Goal: Information Seeking & Learning: Learn about a topic

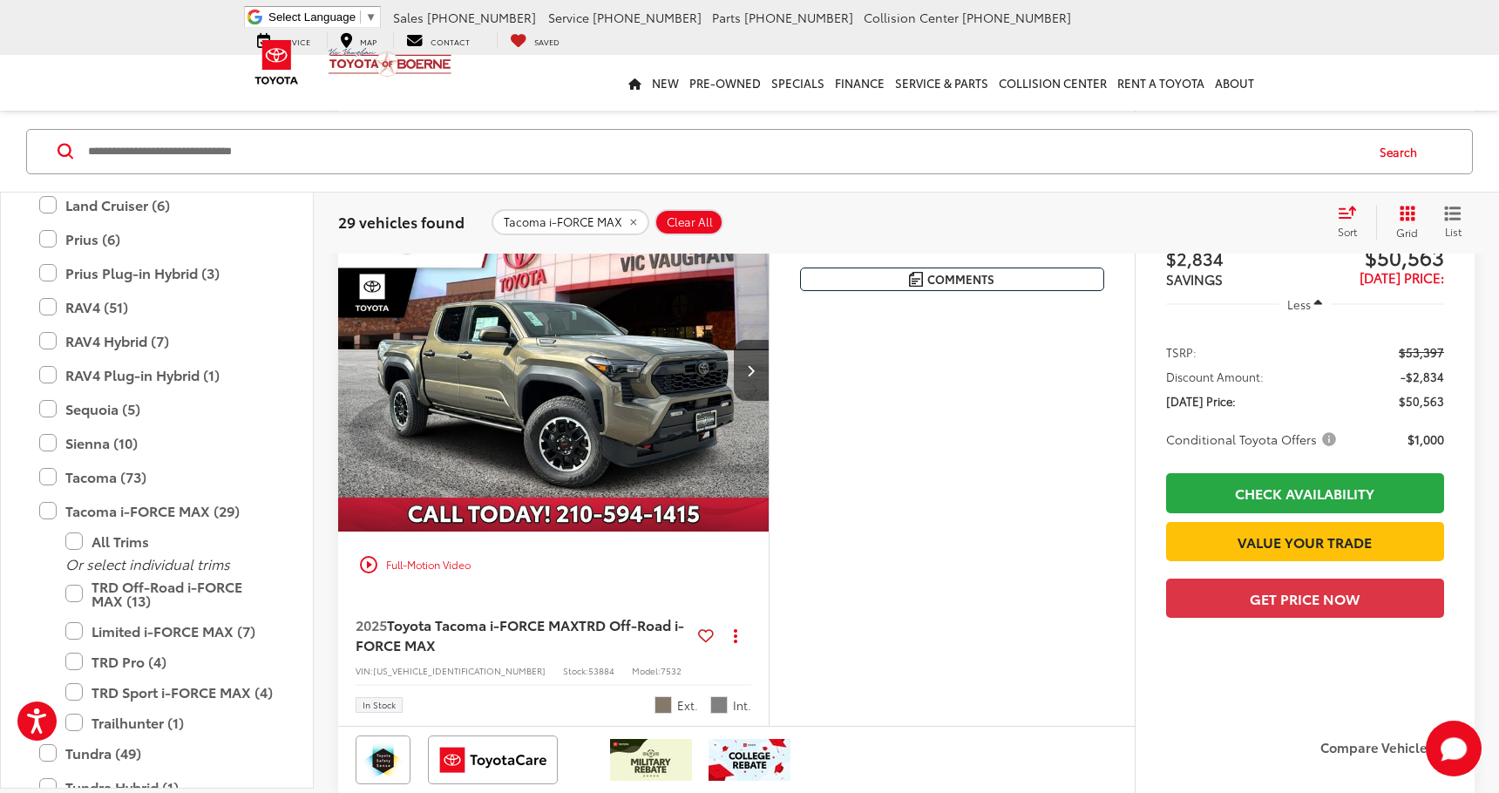
scroll to position [2641, 0]
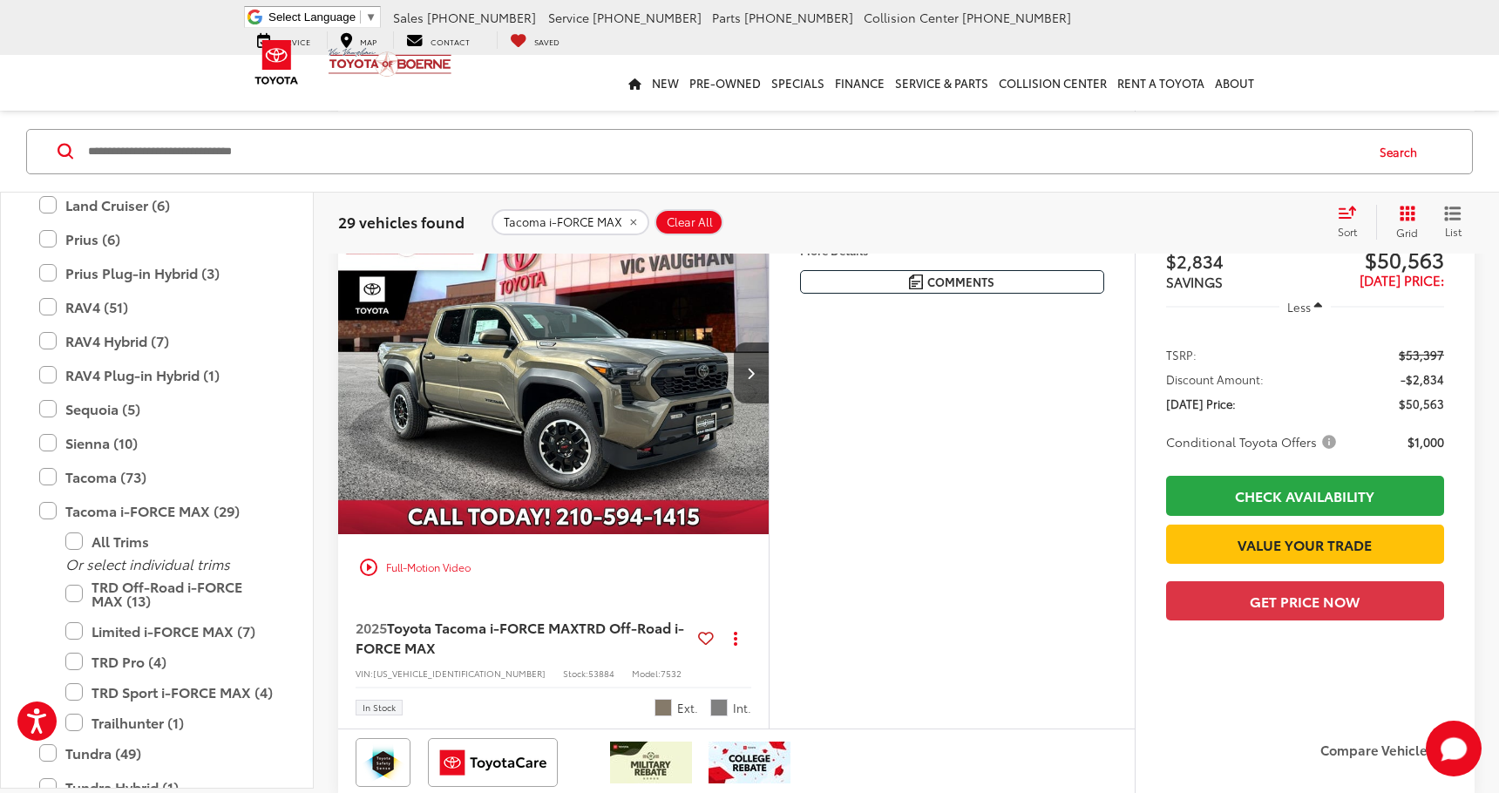
click at [654, 460] on img "2025 Toyota Tacoma i-FORCE MAX TRD Off-Road i-FORCE MAX 0" at bounding box center [553, 373] width 433 height 324
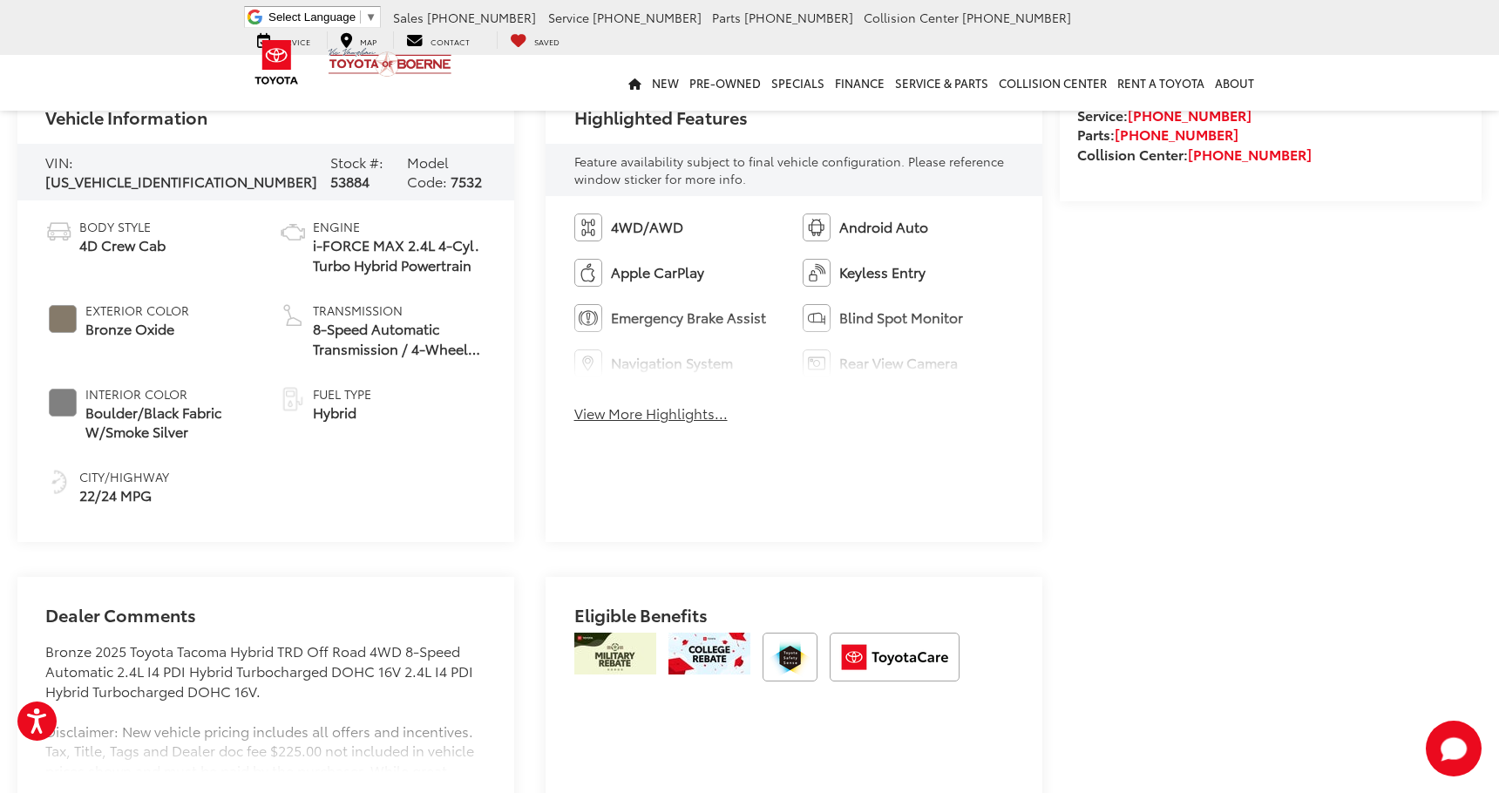
scroll to position [790, 0]
click at [599, 407] on button "View More Highlights..." at bounding box center [650, 413] width 153 height 20
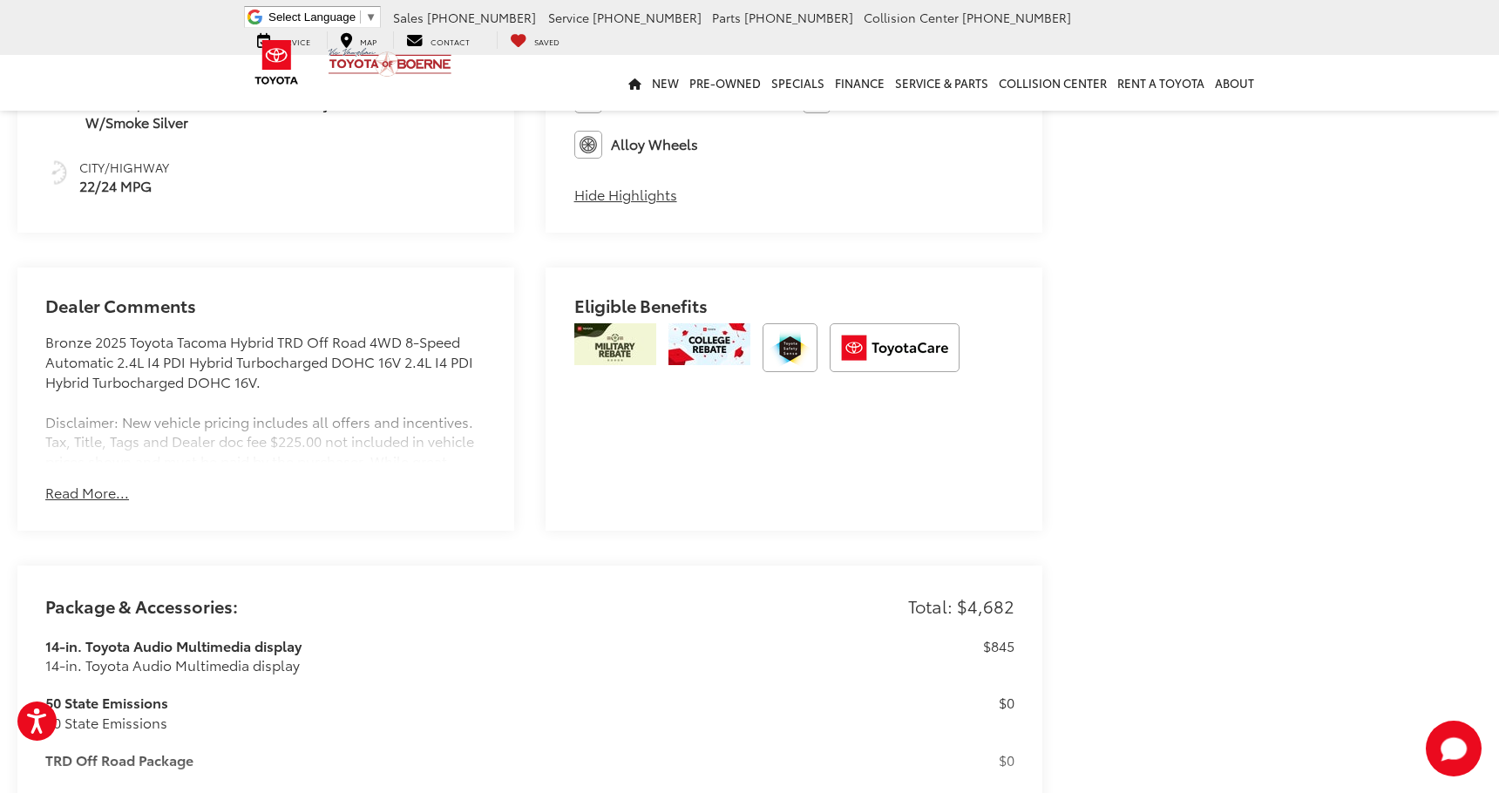
scroll to position [1101, 0]
drag, startPoint x: 83, startPoint y: 489, endPoint x: 94, endPoint y: 487, distance: 11.5
click at [84, 489] on button "Read More..." at bounding box center [87, 491] width 84 height 20
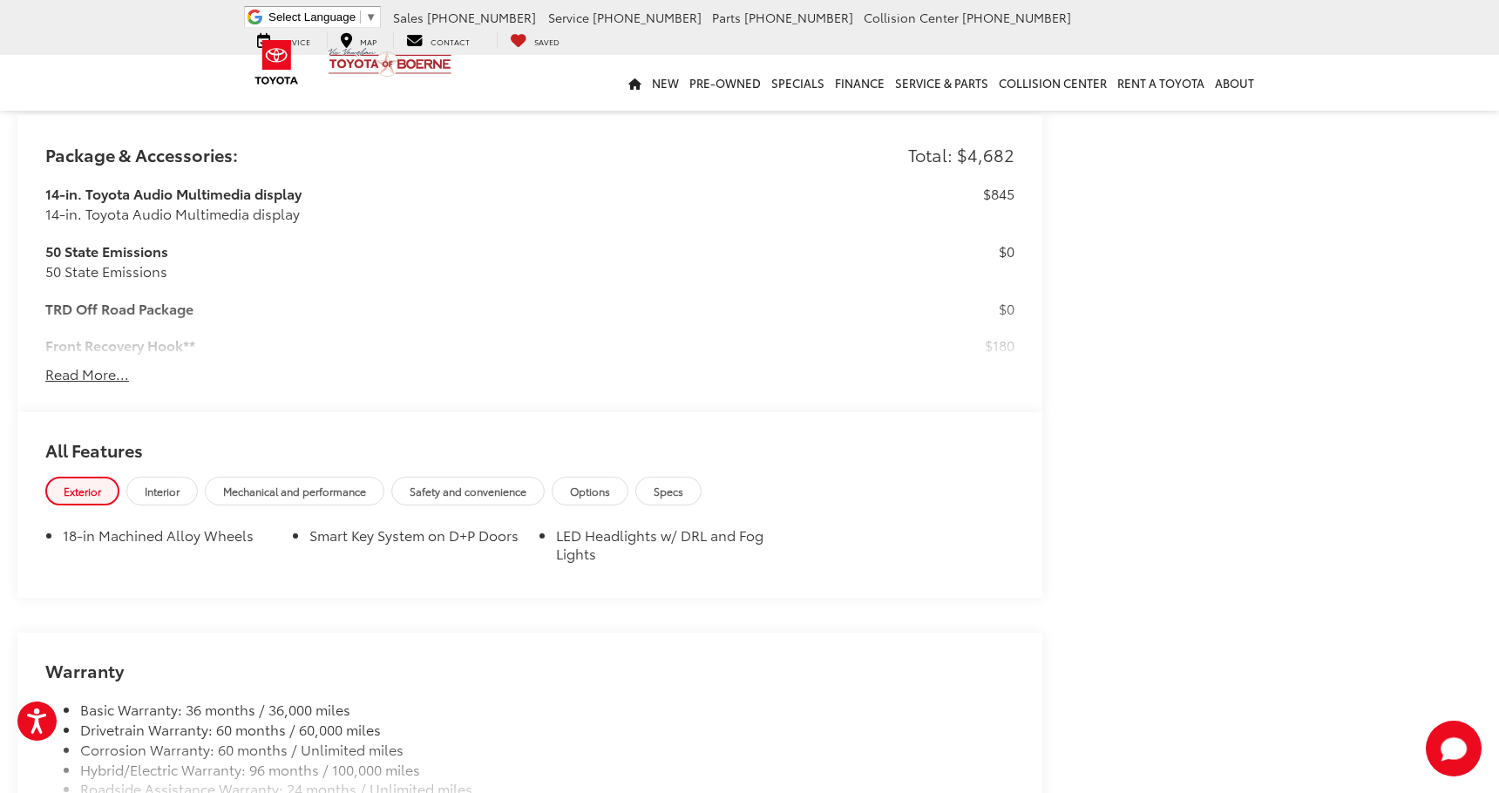
scroll to position [1700, 0]
click at [100, 372] on button "Read More..." at bounding box center [87, 373] width 84 height 20
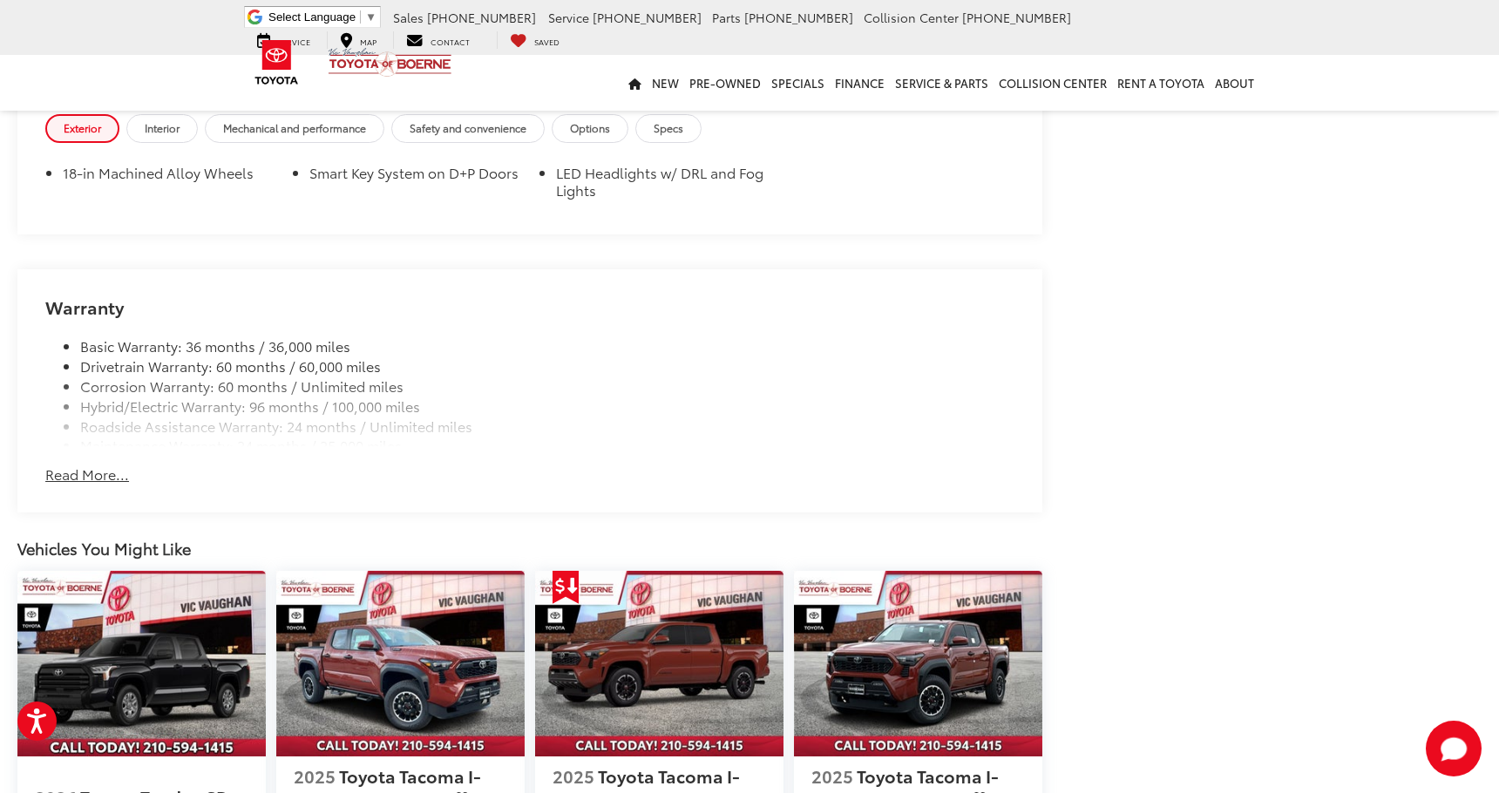
scroll to position [2931, 0]
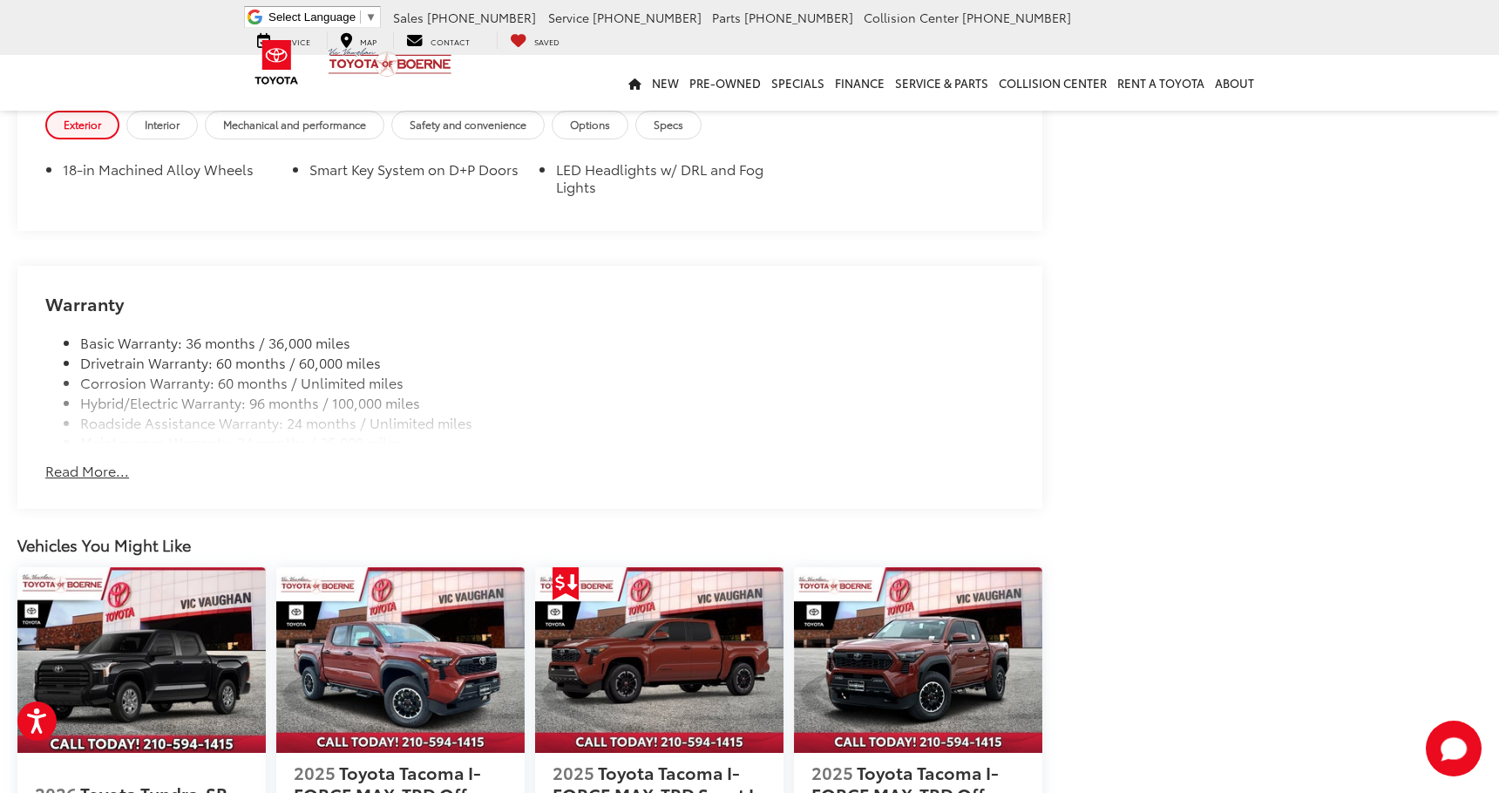
click at [100, 475] on button "Read More..." at bounding box center [87, 471] width 84 height 20
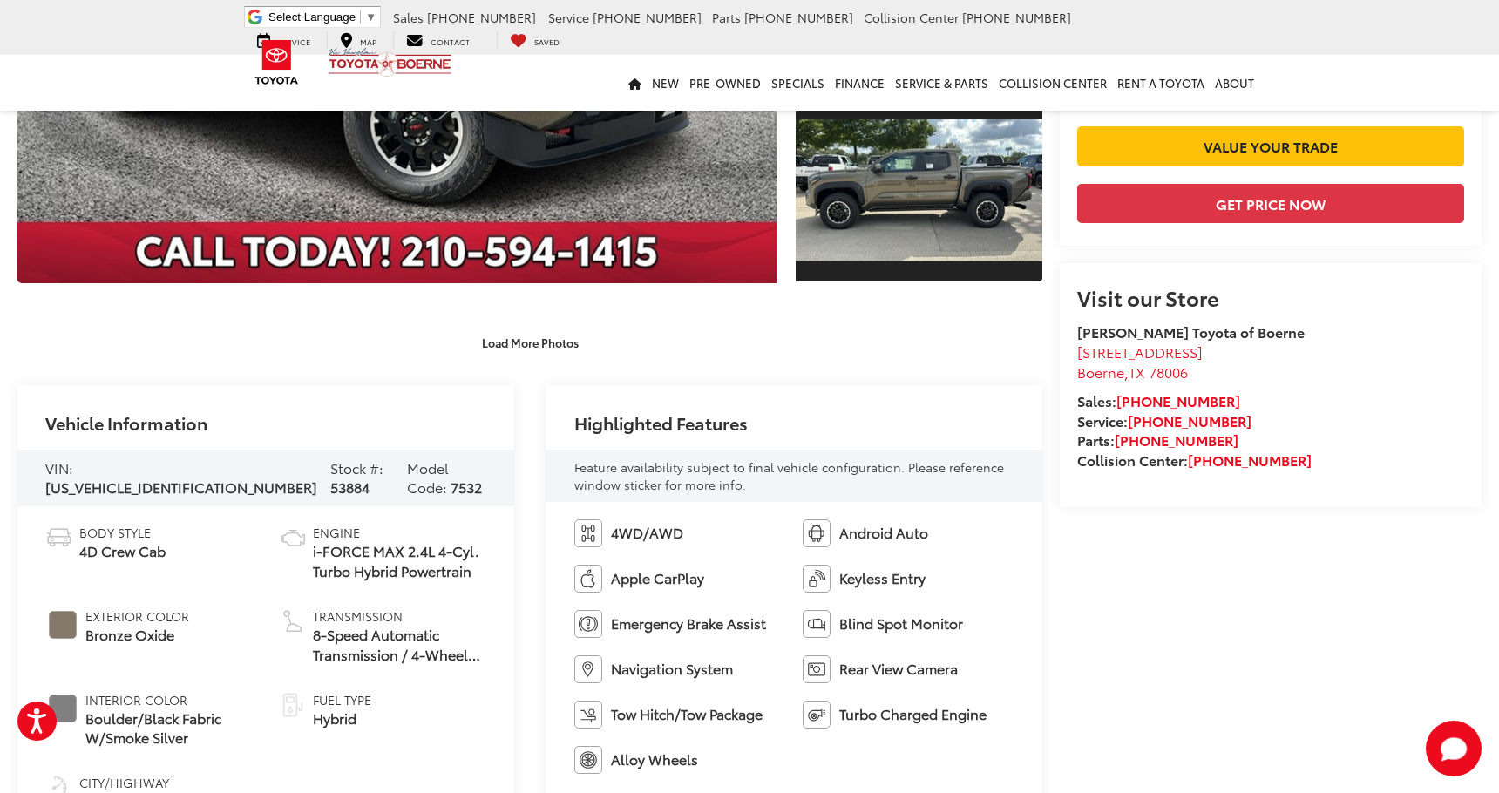
scroll to position [0, 0]
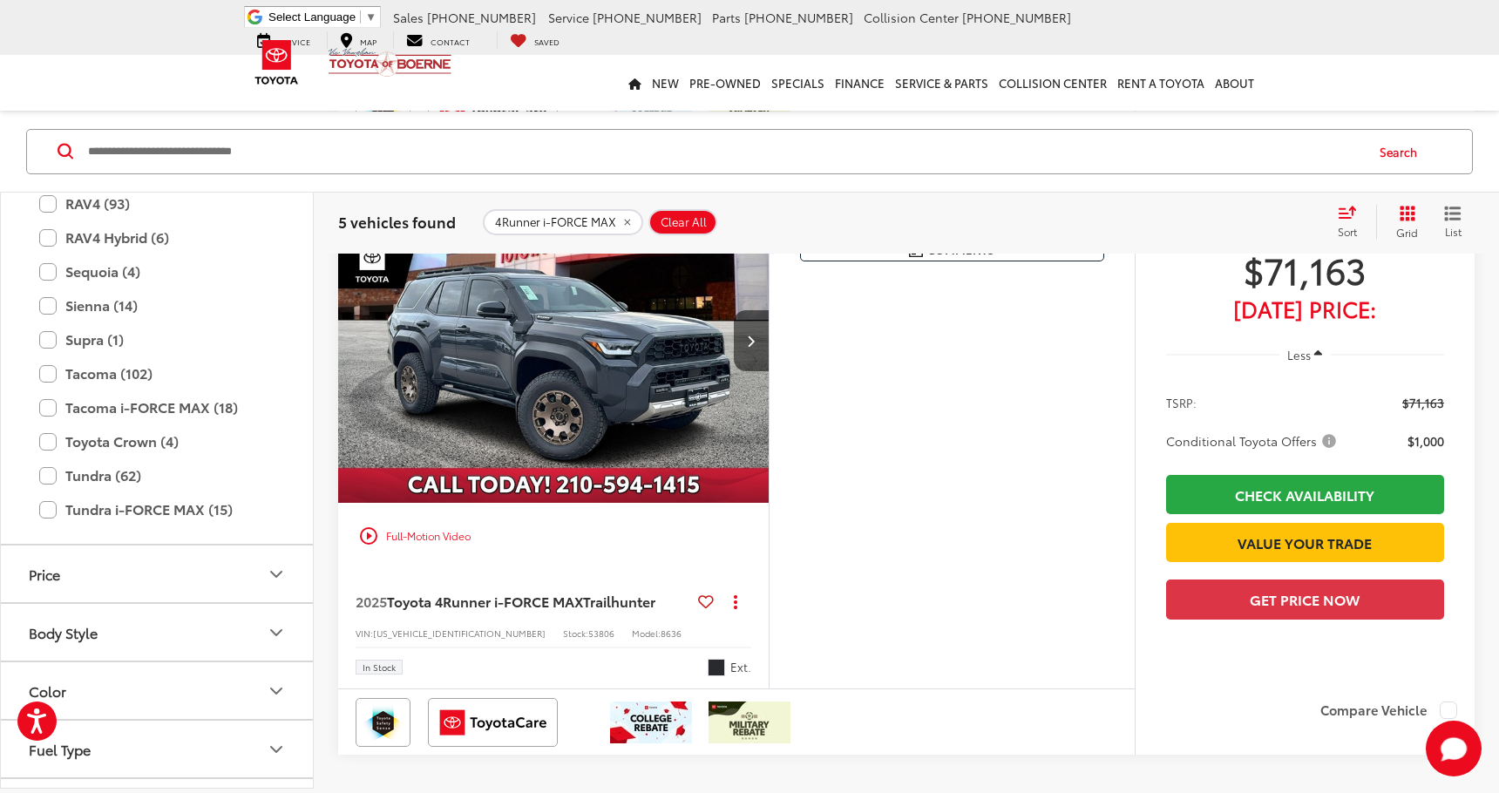
scroll to position [829, 0]
click at [51, 376] on label "Tacoma (102)" at bounding box center [156, 371] width 235 height 31
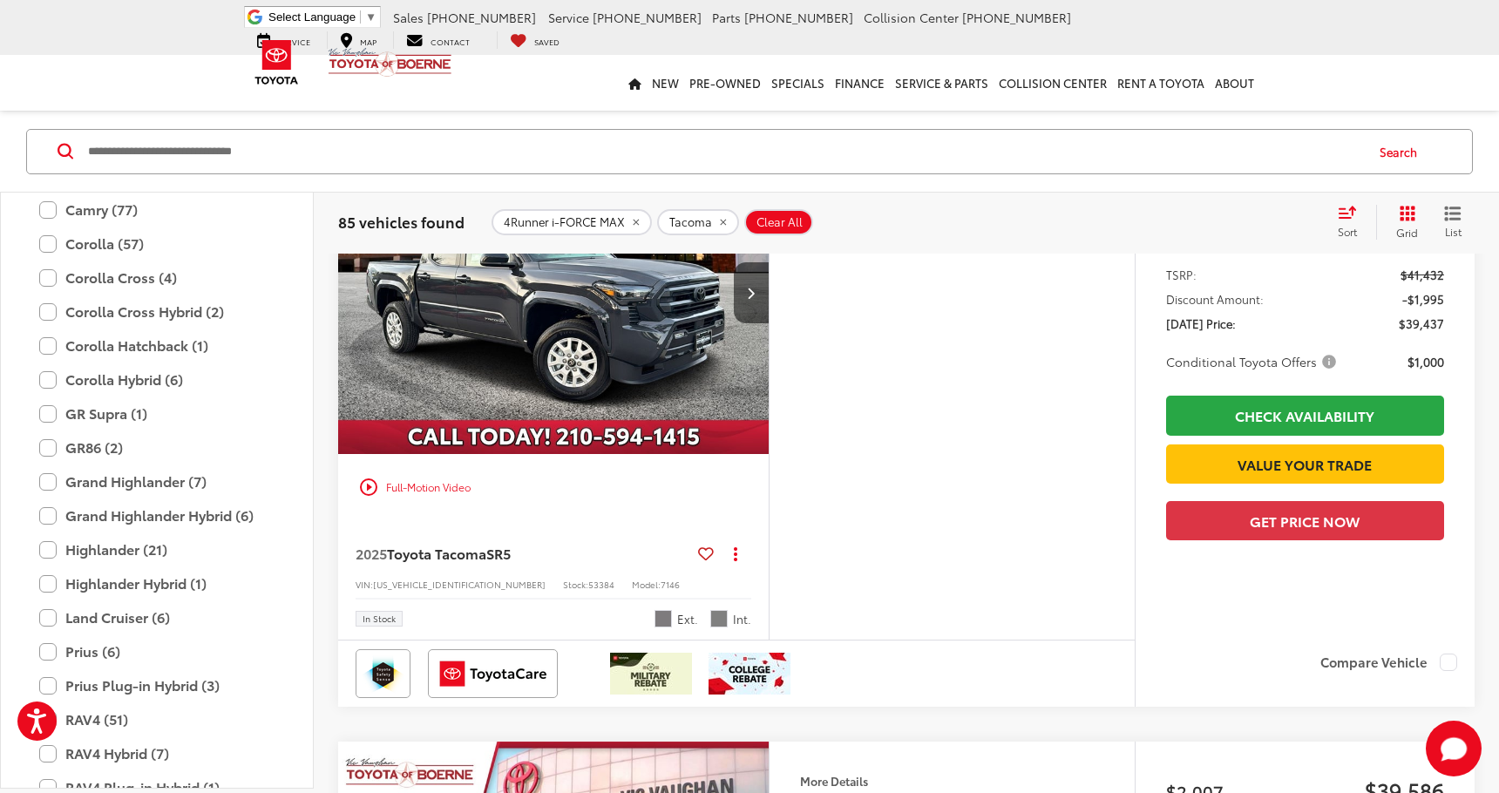
scroll to position [3290, 0]
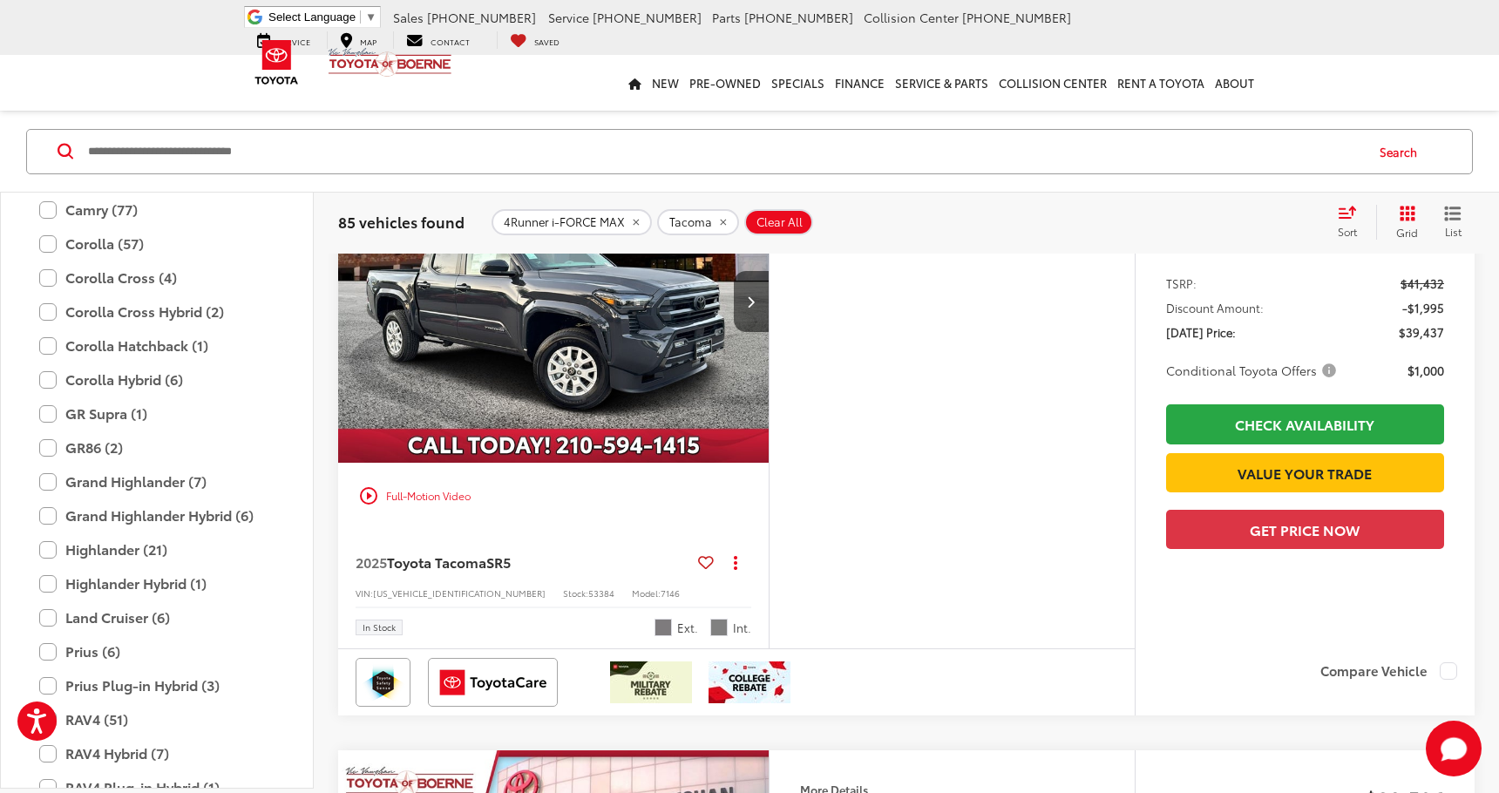
click at [549, 446] on img "2025 Toyota Tacoma SR5 0" at bounding box center [553, 302] width 433 height 324
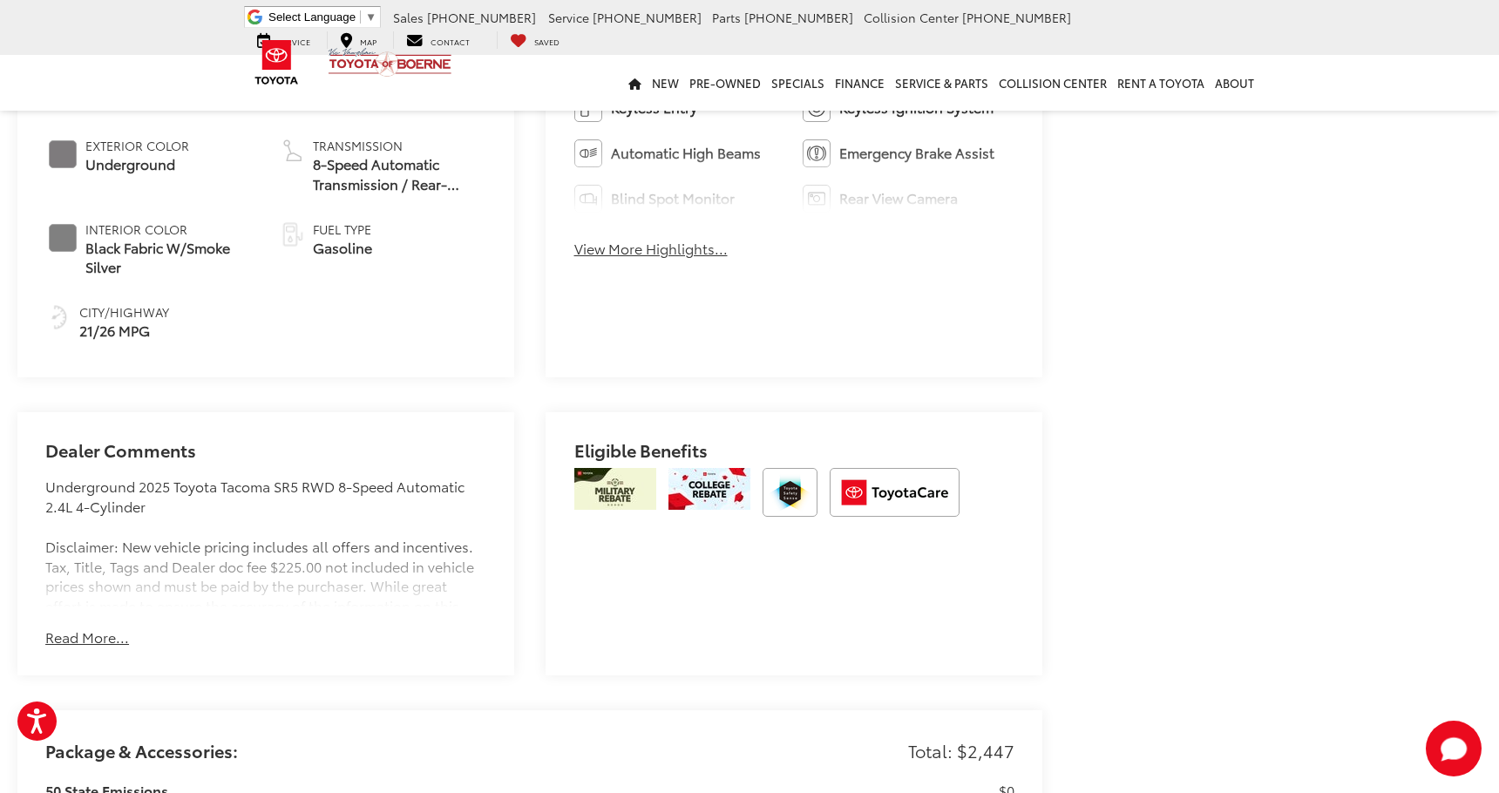
scroll to position [955, 0]
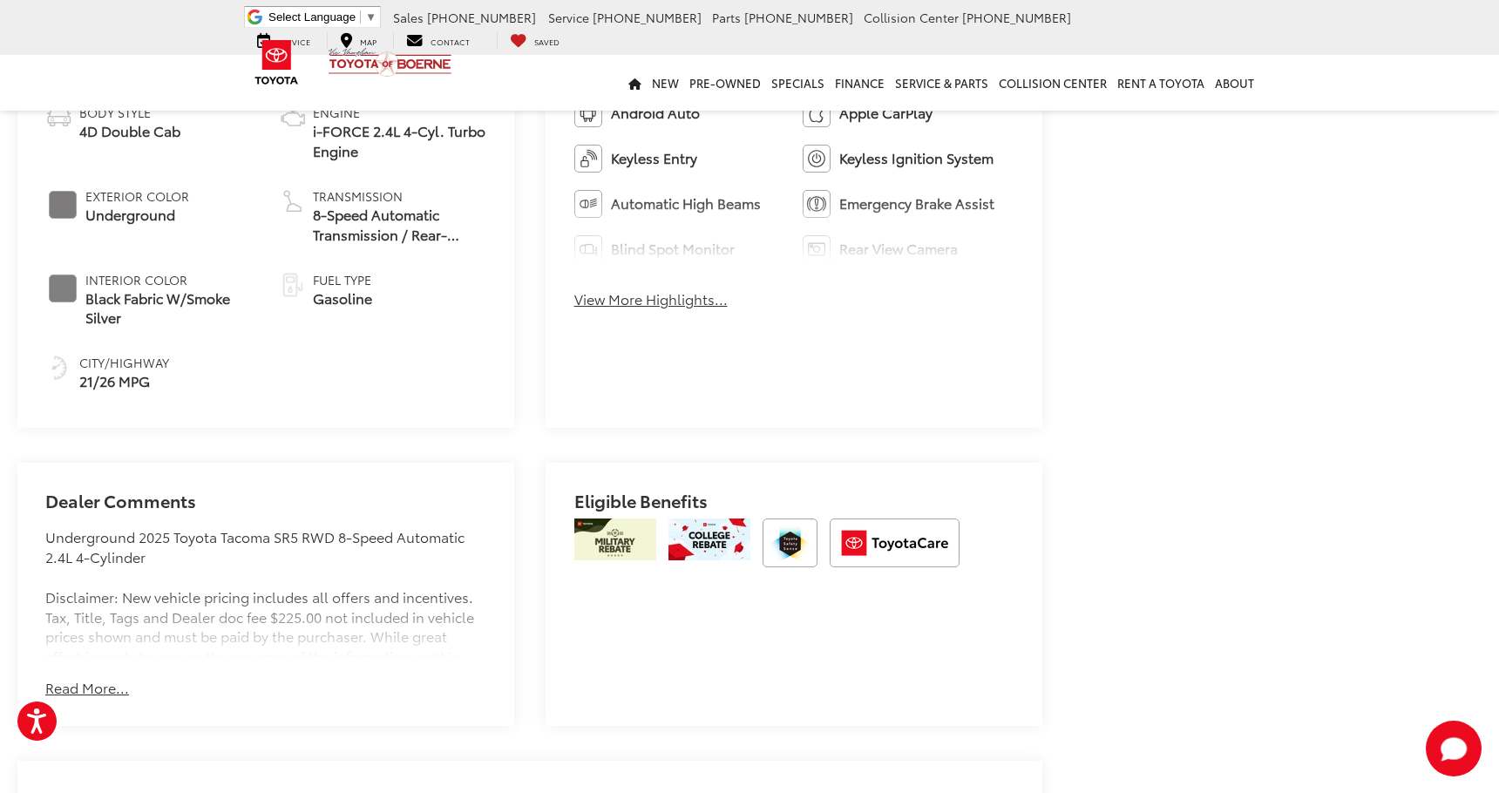
click at [87, 633] on div "Dealer Comments Underground 2025 Toyota Tacoma SR5 RWD 8-Speed Automatic 2.4L 4…" at bounding box center [265, 594] width 497 height 263
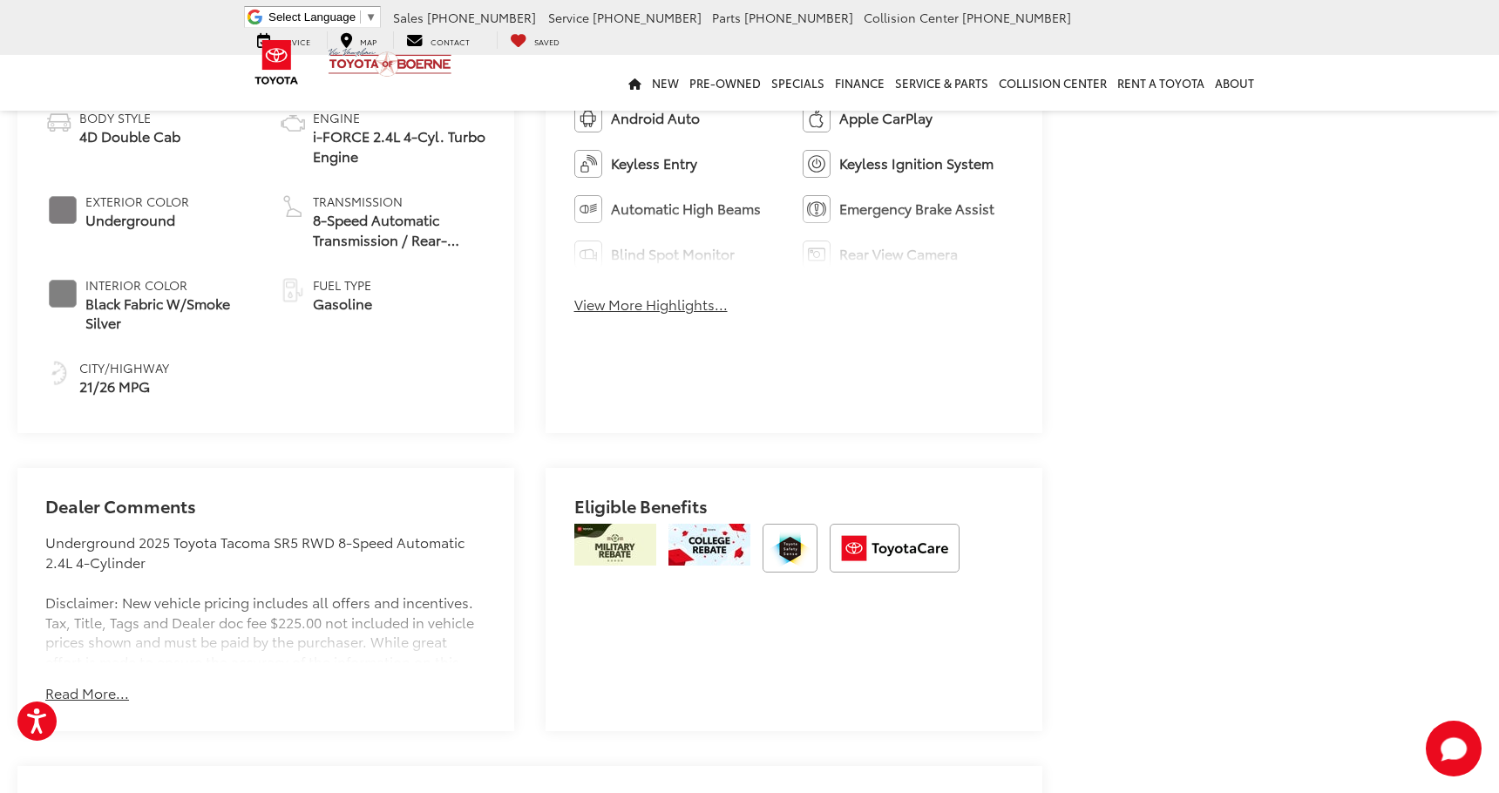
scroll to position [898, 0]
click at [97, 702] on div "Dealer Comments Underground 2025 Toyota Tacoma SR5 RWD 8-Speed Automatic 2.4L 4…" at bounding box center [265, 599] width 497 height 263
click at [101, 683] on button "Read More..." at bounding box center [87, 693] width 84 height 20
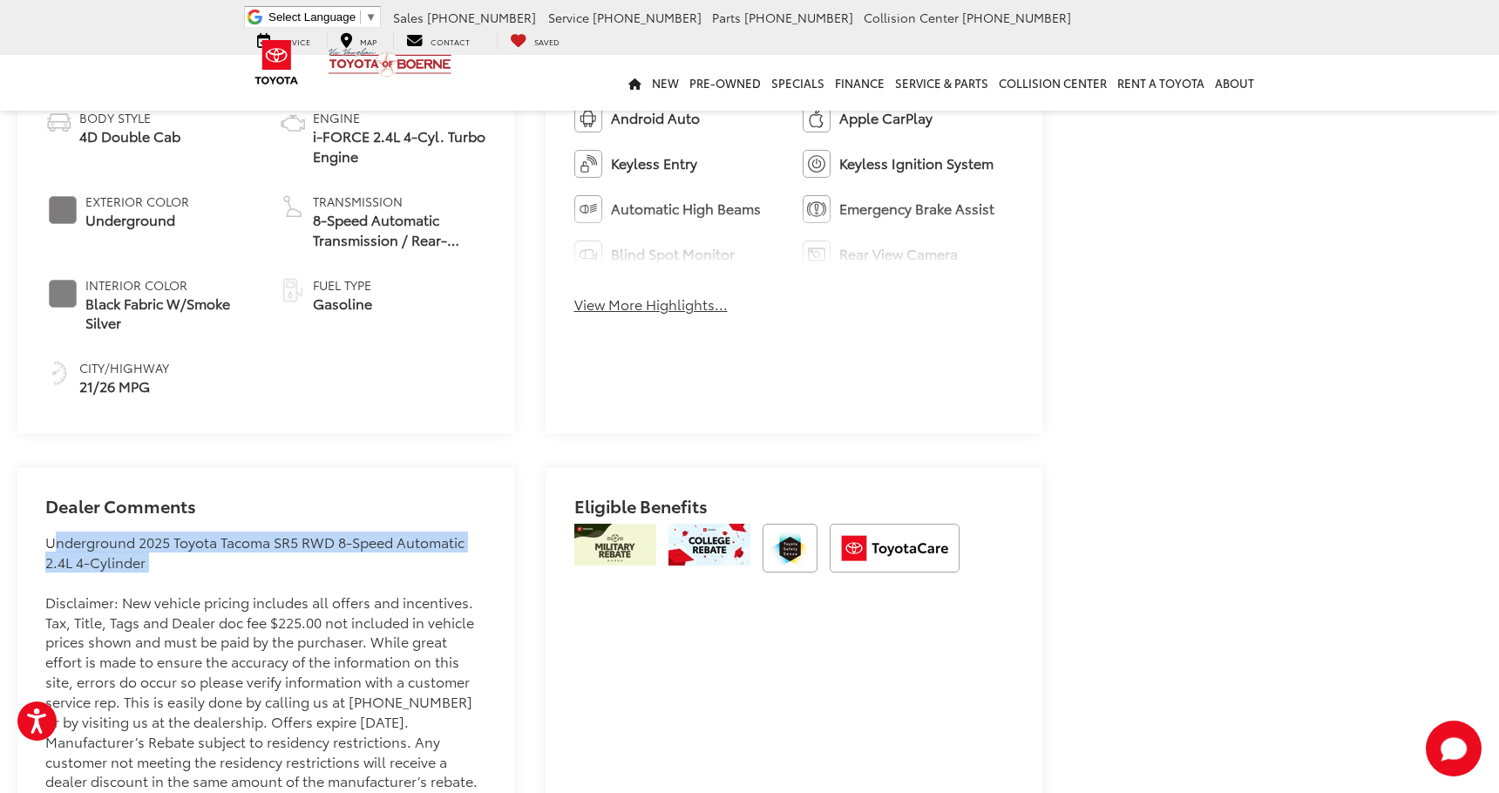
drag, startPoint x: 47, startPoint y: 536, endPoint x: 150, endPoint y: 569, distance: 108.0
click at [150, 569] on div "Underground 2025 Toyota Tacoma SR5 RWD 8-Speed Automatic 2.4L 4-Cylinder Discla…" at bounding box center [265, 671] width 440 height 279
copy div "Underground 2025 Toyota Tacoma SR5 RWD 8-Speed Automatic 2.4L 4-Cylinder"
click at [913, 347] on div "Highlighted Features Feature availability subject to final vehicle configuratio…" at bounding box center [794, 202] width 497 height 464
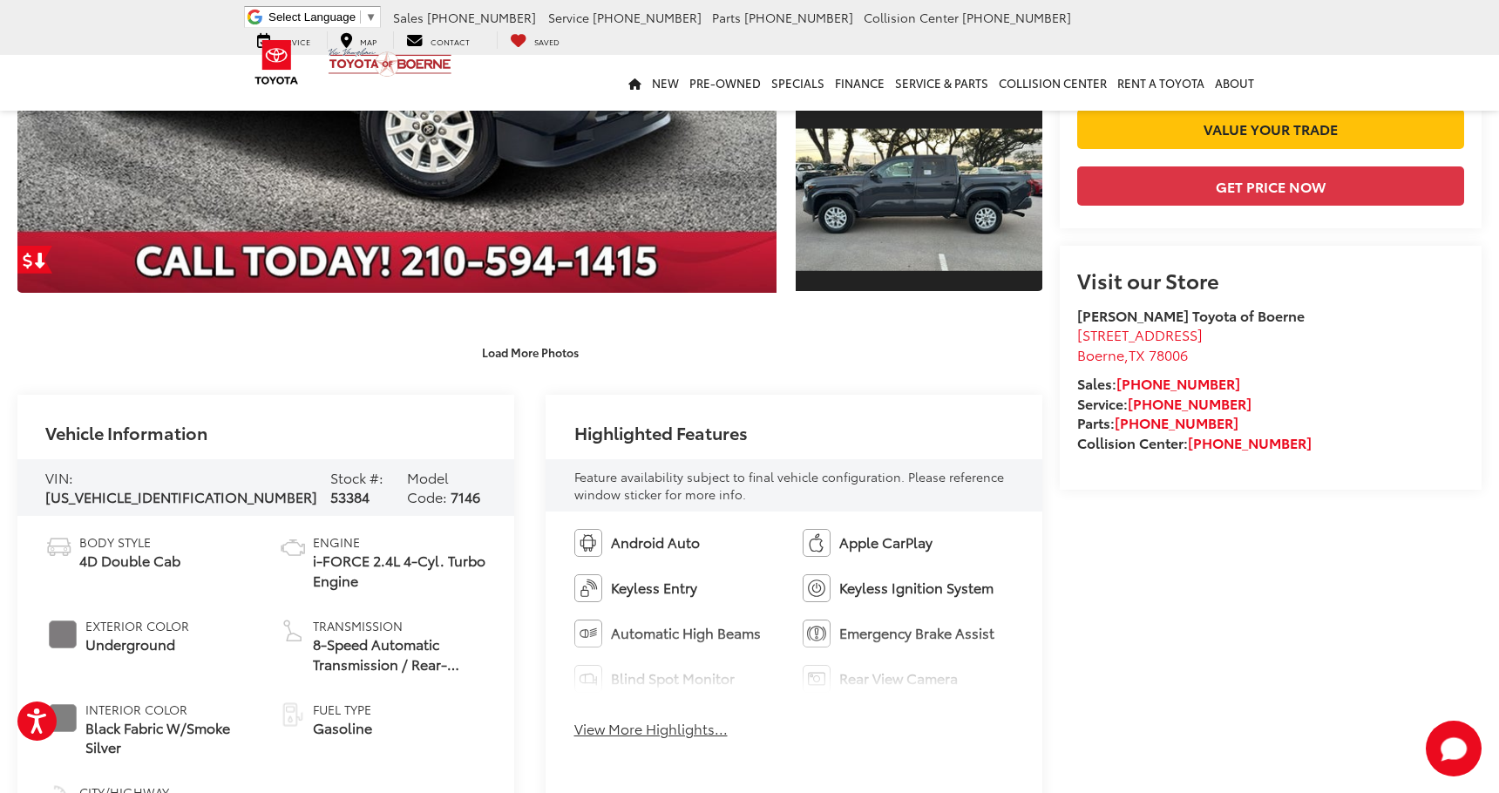
scroll to position [0, 0]
